Goal: Find specific page/section: Find specific page/section

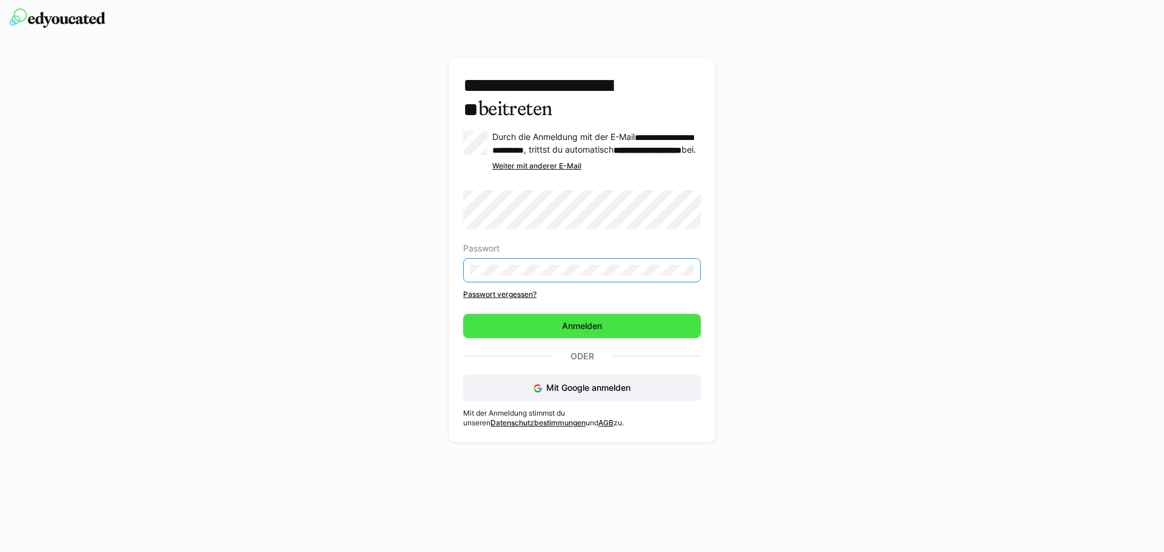
click at [603, 332] on span "Anmelden" at bounding box center [582, 326] width 44 height 12
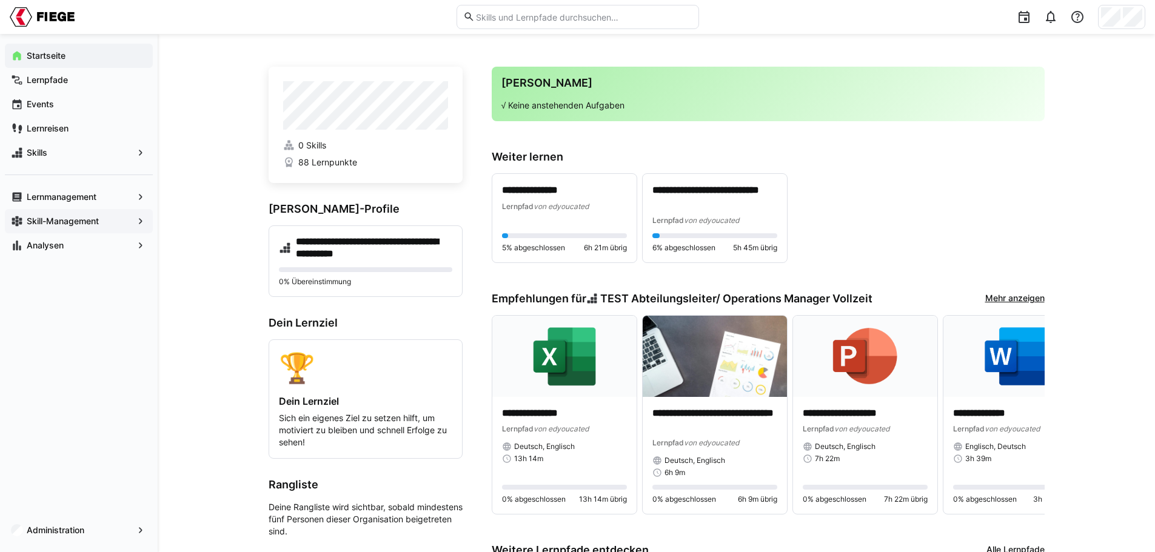
click at [0, 0] on app-navigation-label "Skill-Management" at bounding box center [0, 0] width 0 height 0
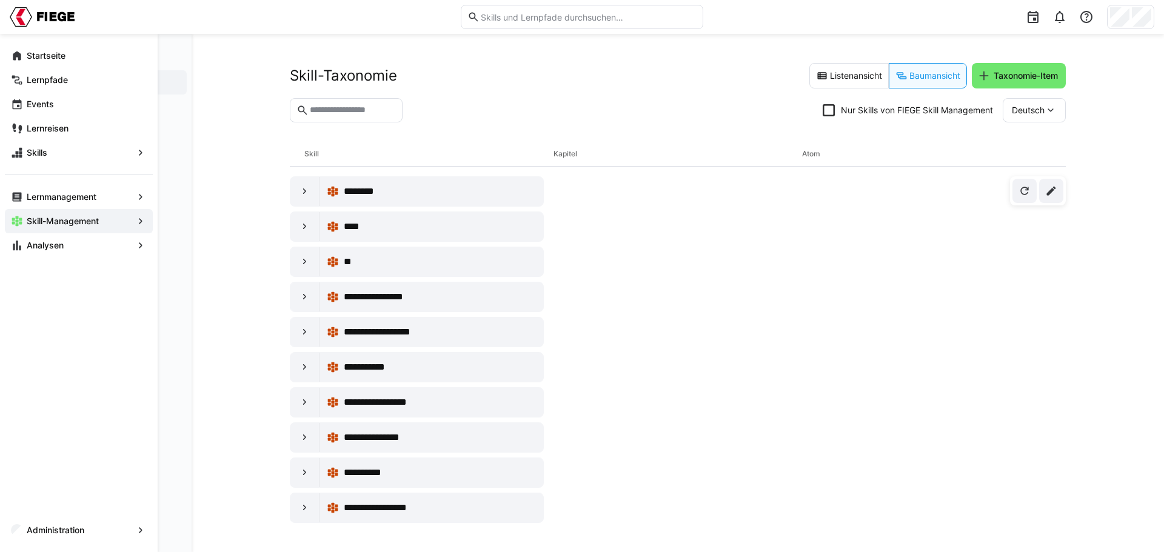
click at [0, 0] on app-navigation-label "Skill-Management" at bounding box center [0, 0] width 0 height 0
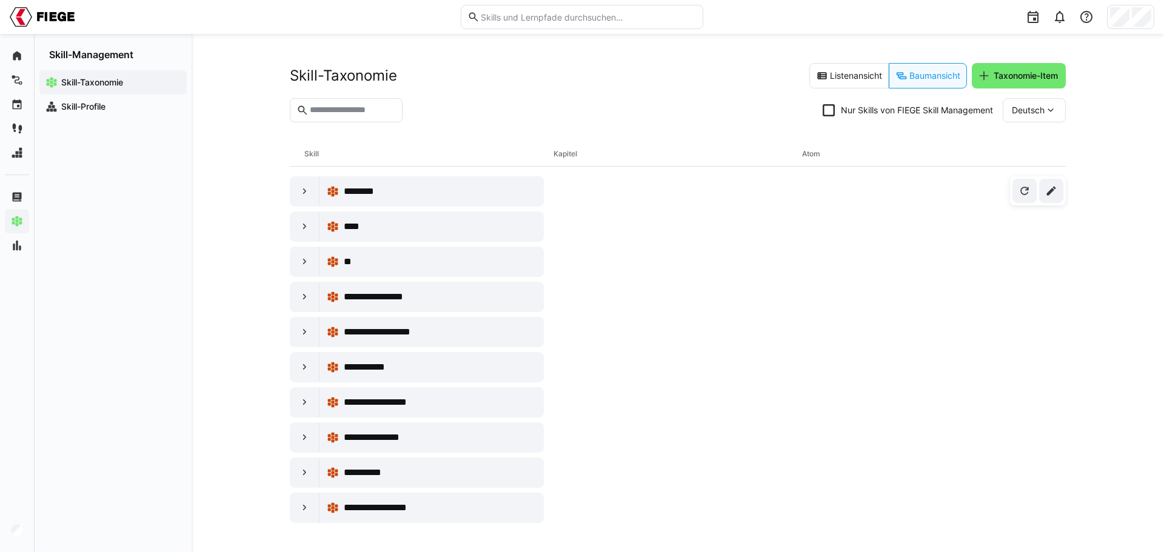
click at [0, 0] on app-navigation-label "Skill-Taxonomie" at bounding box center [0, 0] width 0 height 0
click at [96, 113] on div "Skill-Profile" at bounding box center [112, 107] width 147 height 24
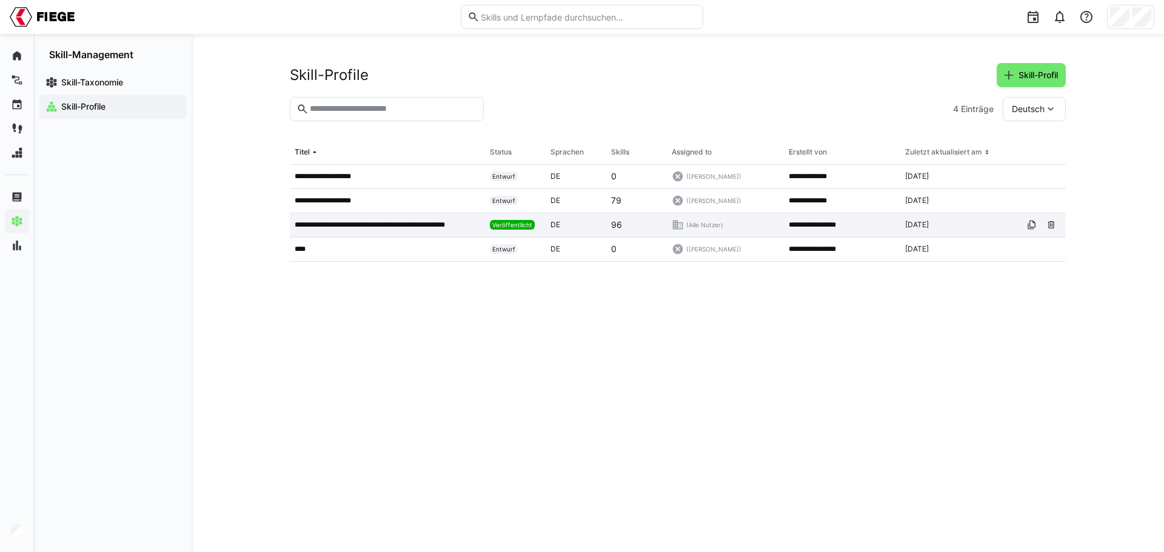
click at [340, 227] on p "**********" at bounding box center [384, 225] width 178 height 10
